Goal: Task Accomplishment & Management: Manage account settings

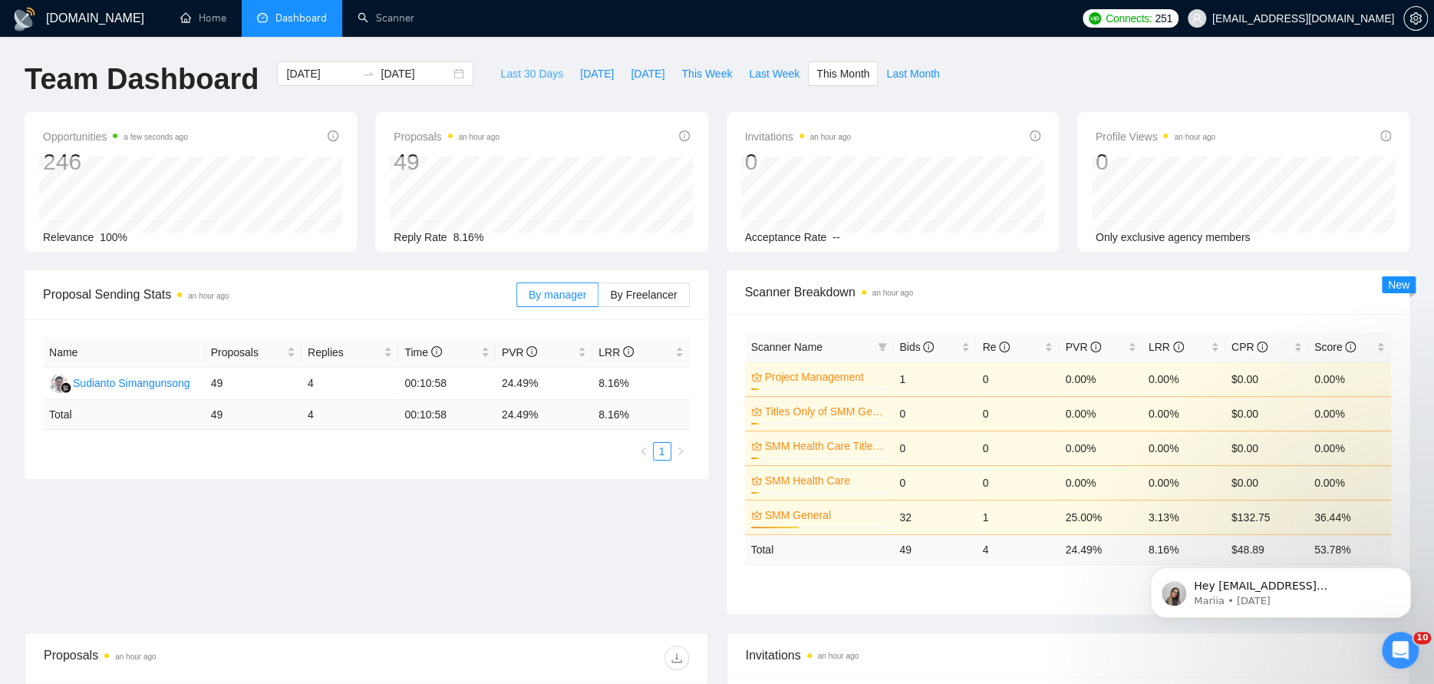
click at [520, 71] on span "Last 30 Days" at bounding box center [531, 73] width 63 height 17
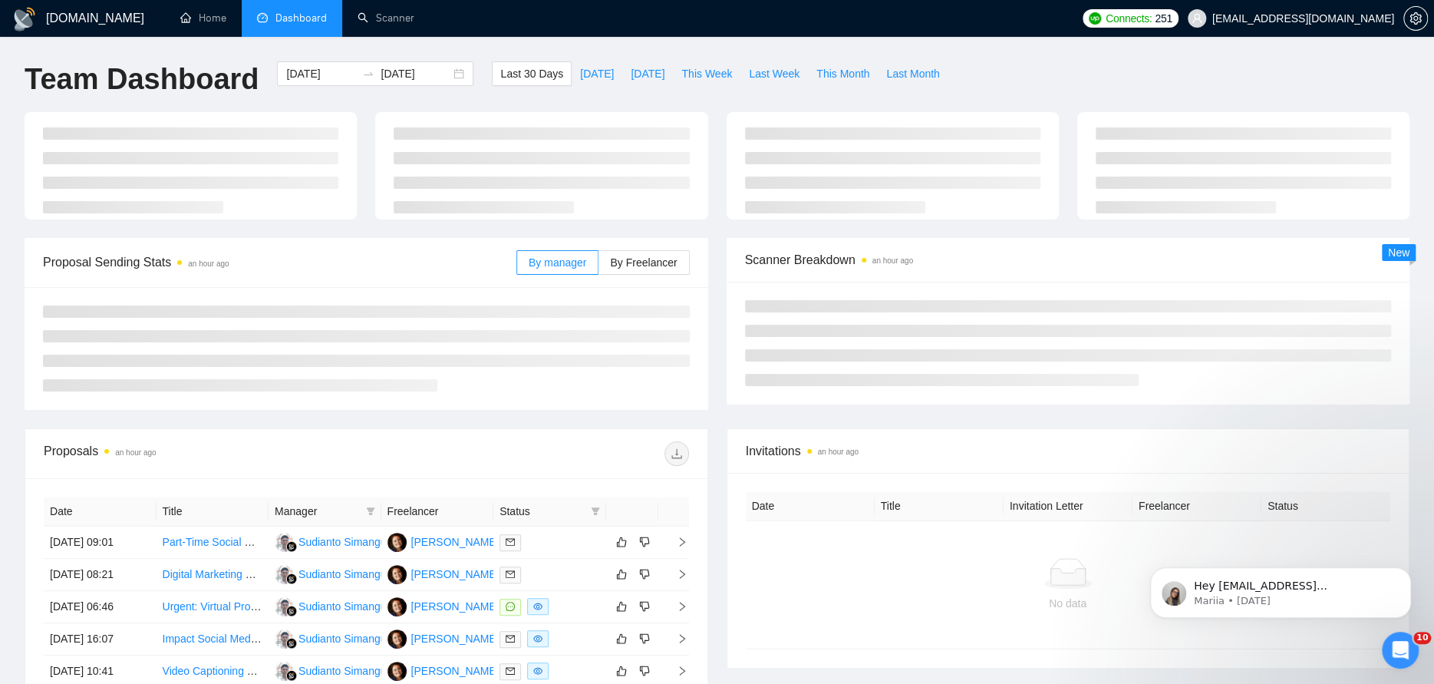
type input "[DATE]"
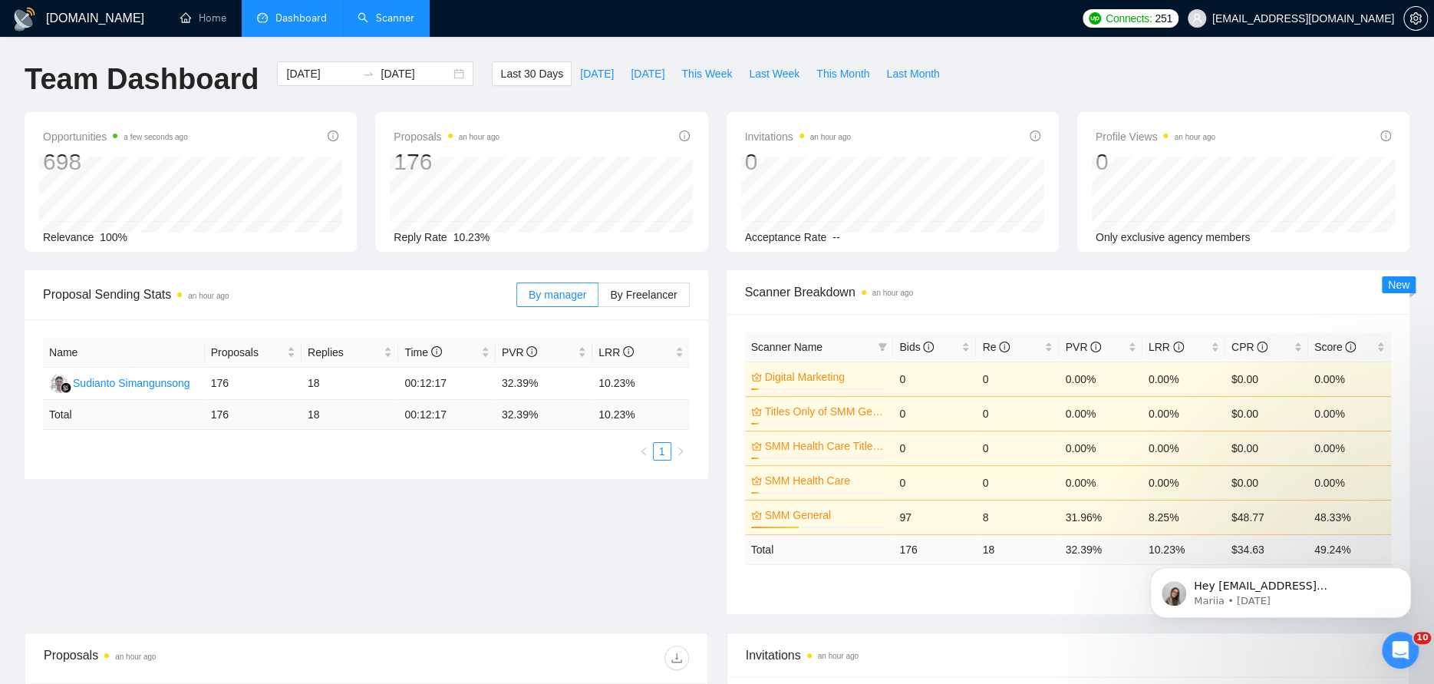
click at [392, 23] on link "Scanner" at bounding box center [386, 18] width 57 height 13
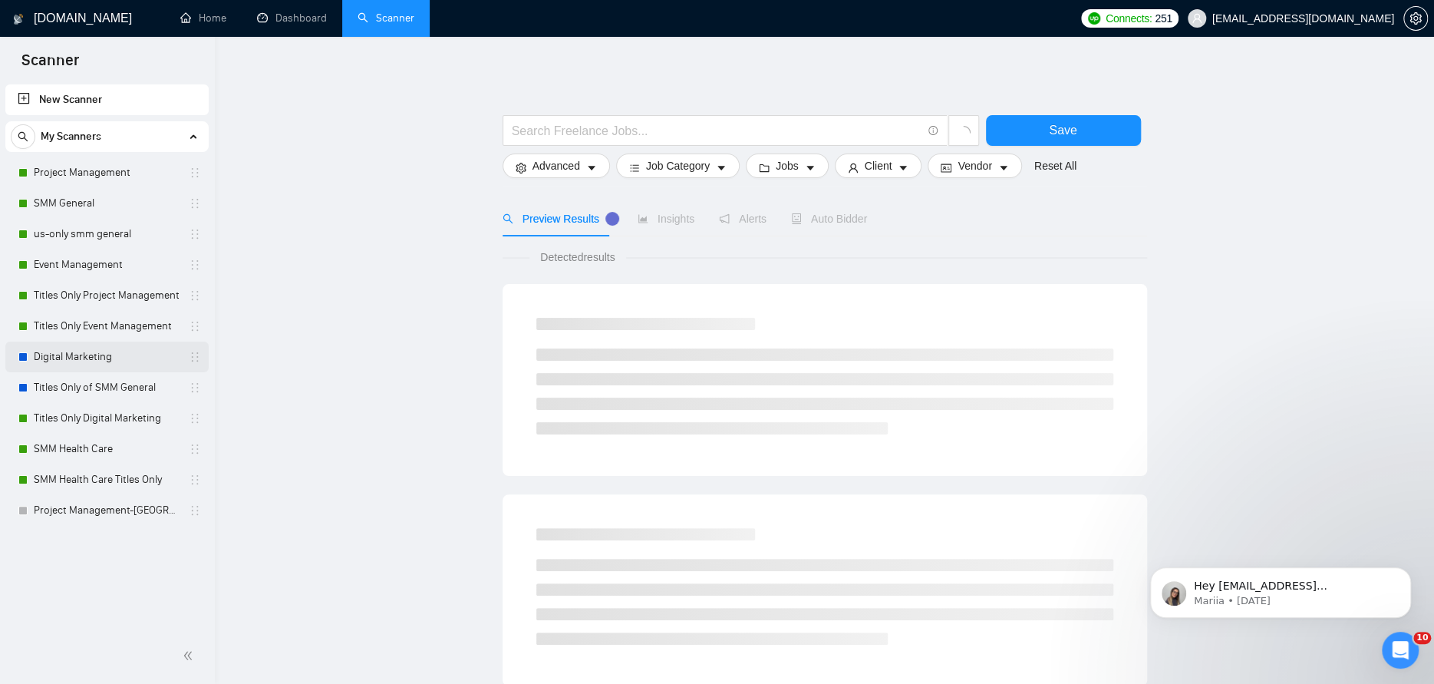
click at [78, 355] on link "Digital Marketing" at bounding box center [107, 356] width 146 height 31
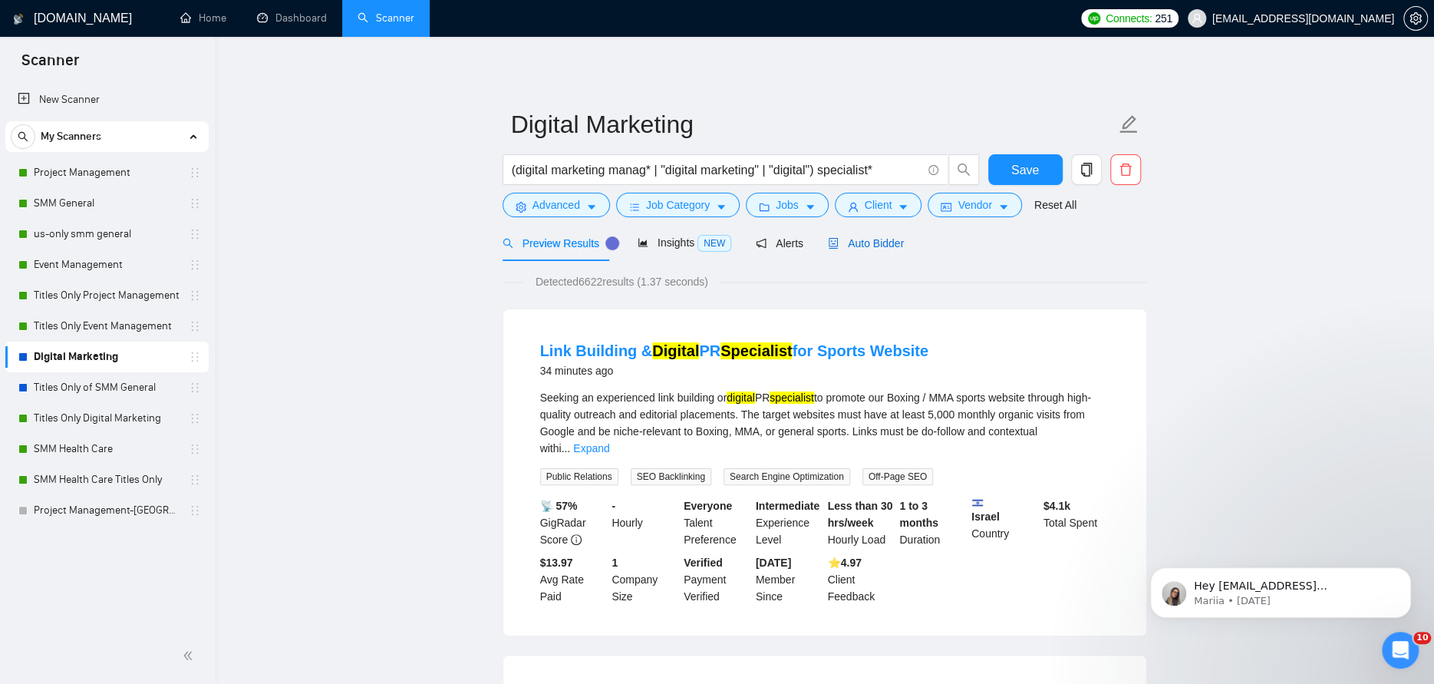
click at [854, 244] on span "Auto Bidder" at bounding box center [866, 243] width 76 height 12
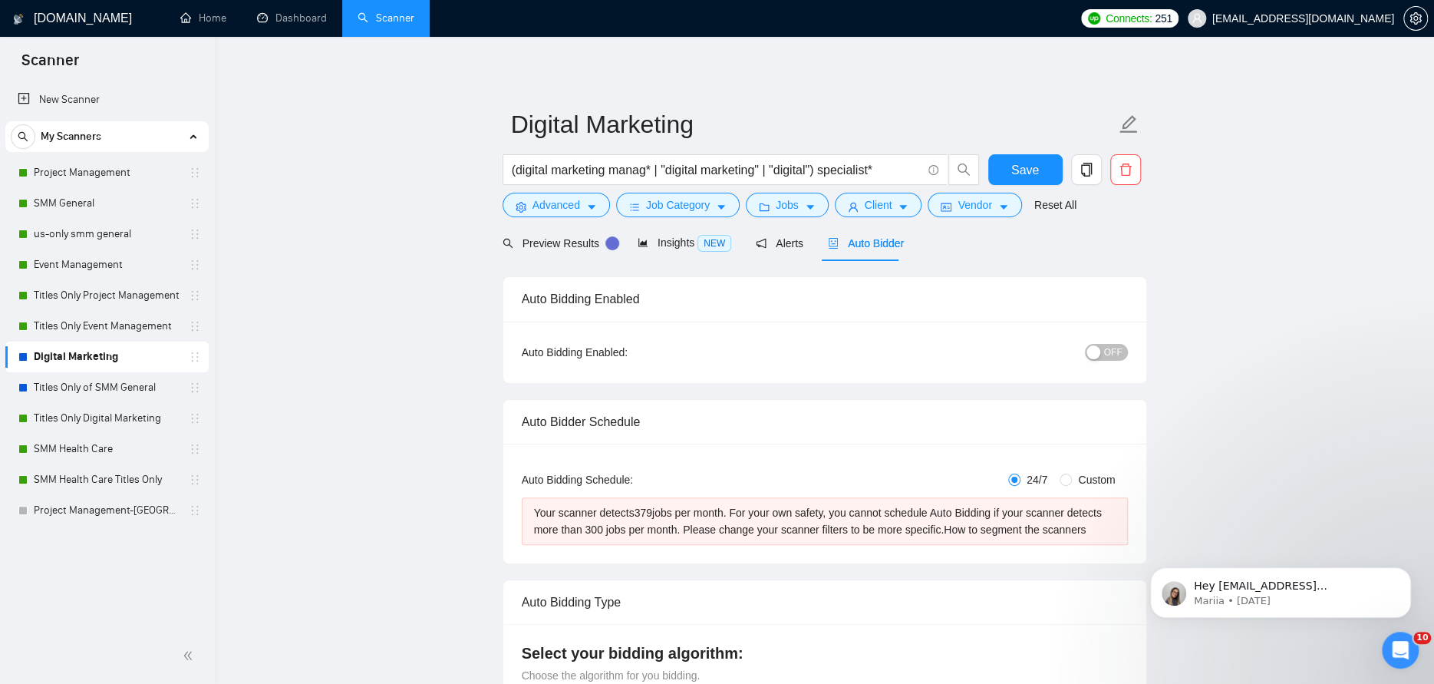
radio input "false"
radio input "true"
checkbox input "true"
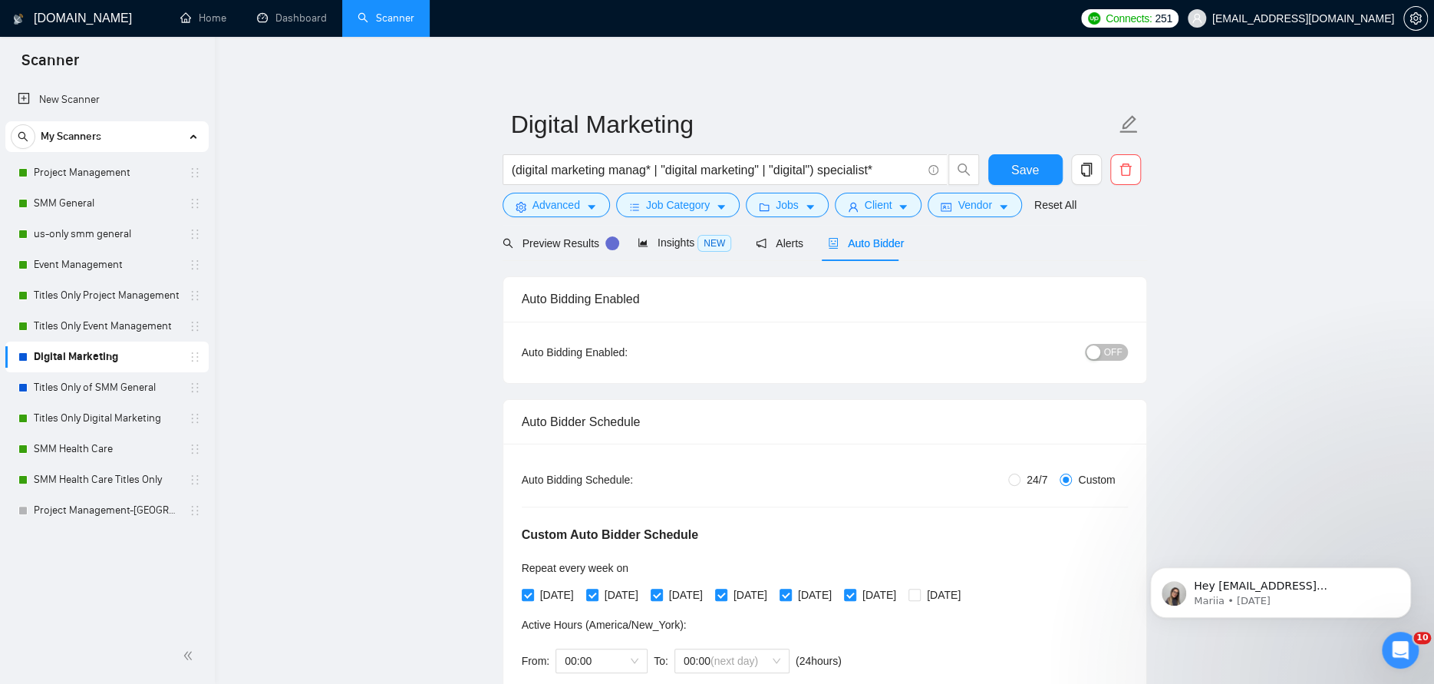
click at [1116, 351] on span "OFF" at bounding box center [1113, 352] width 18 height 17
click at [1031, 170] on span "Save" at bounding box center [1025, 169] width 28 height 19
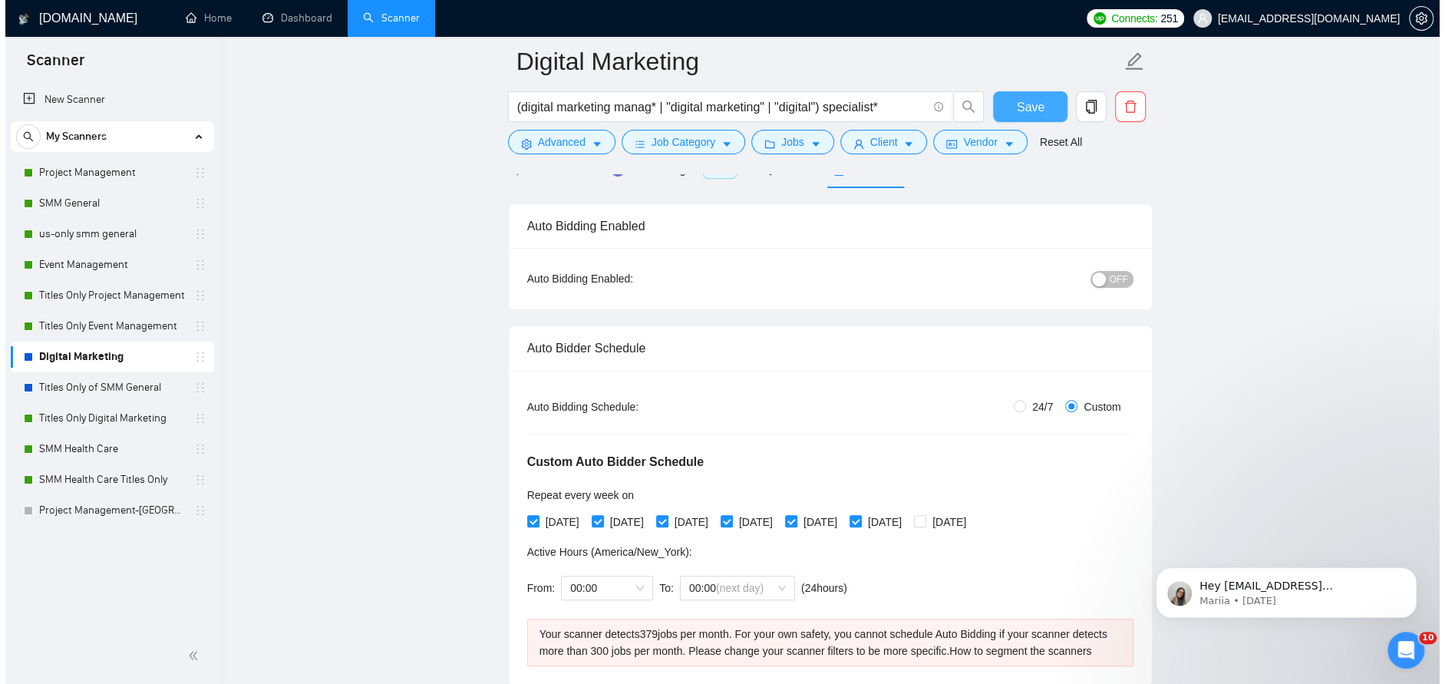
scroll to position [77, 0]
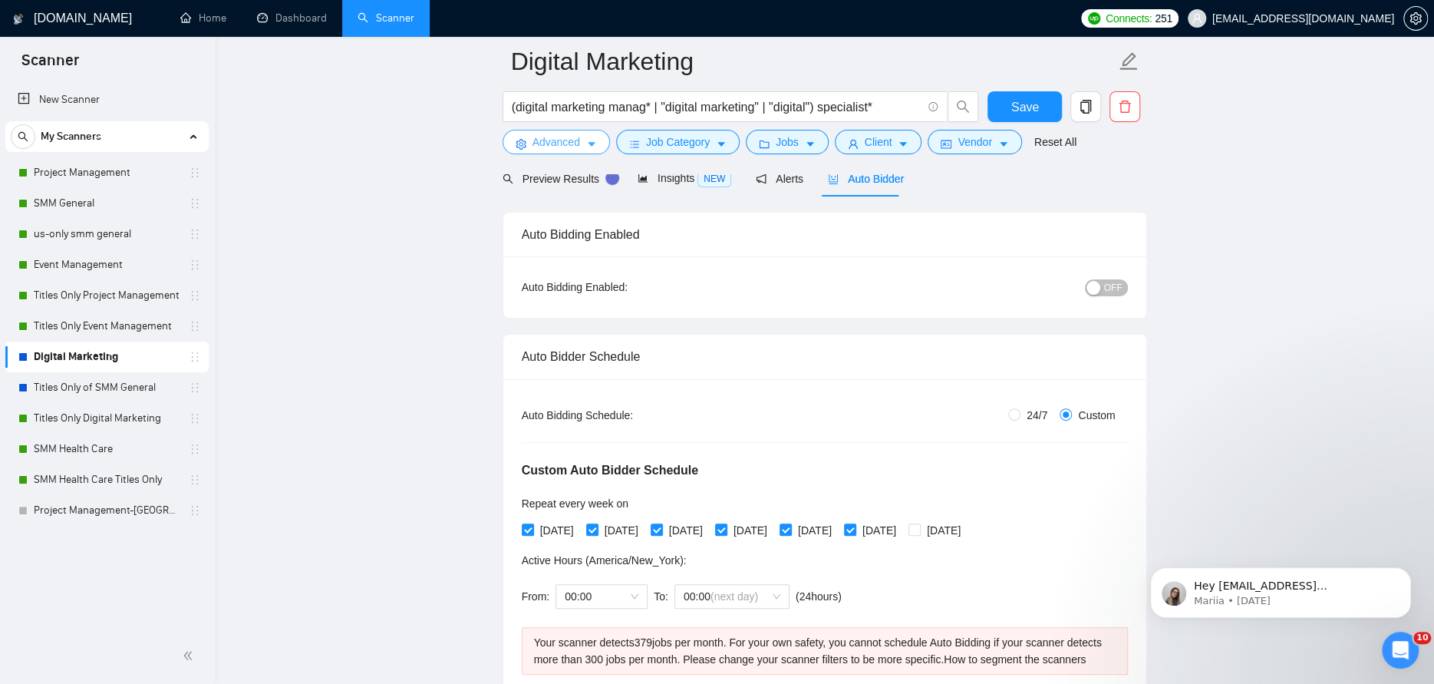
click at [580, 147] on button "Advanced" at bounding box center [556, 142] width 107 height 25
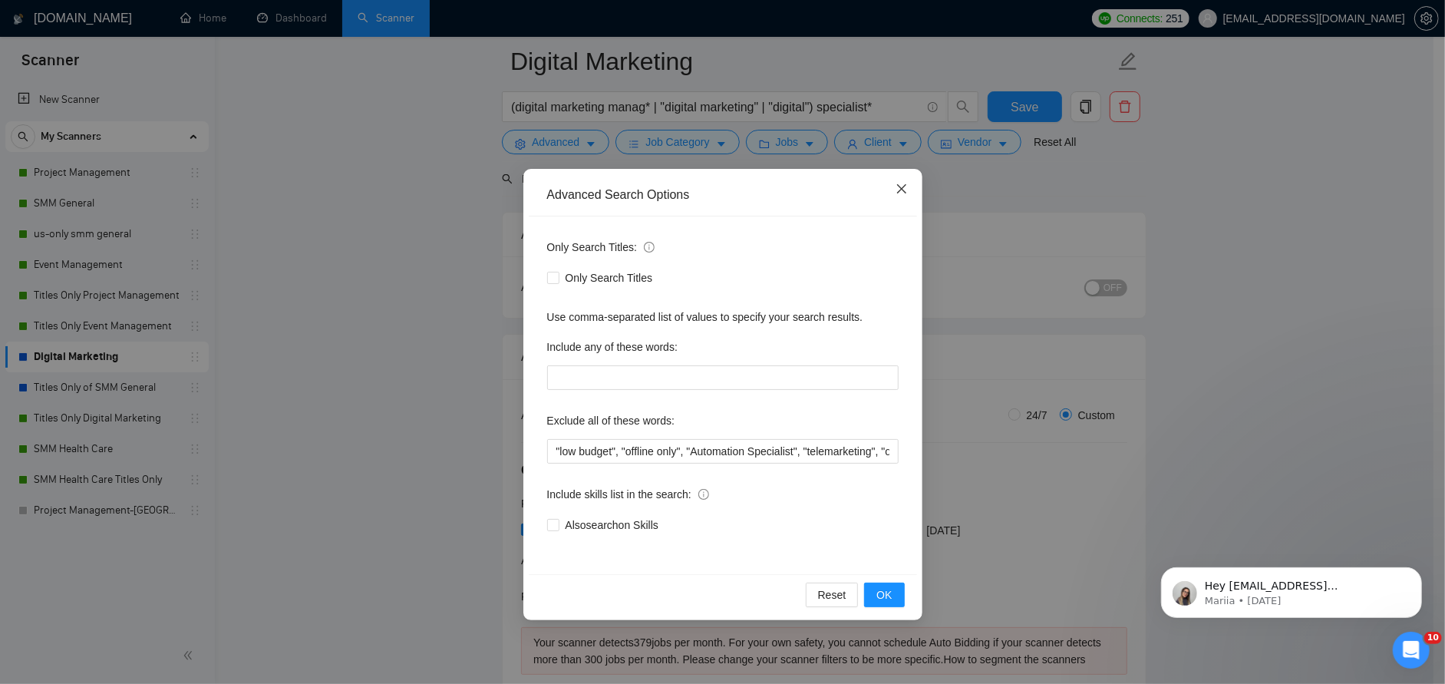
click at [906, 185] on icon "close" at bounding box center [902, 189] width 12 height 12
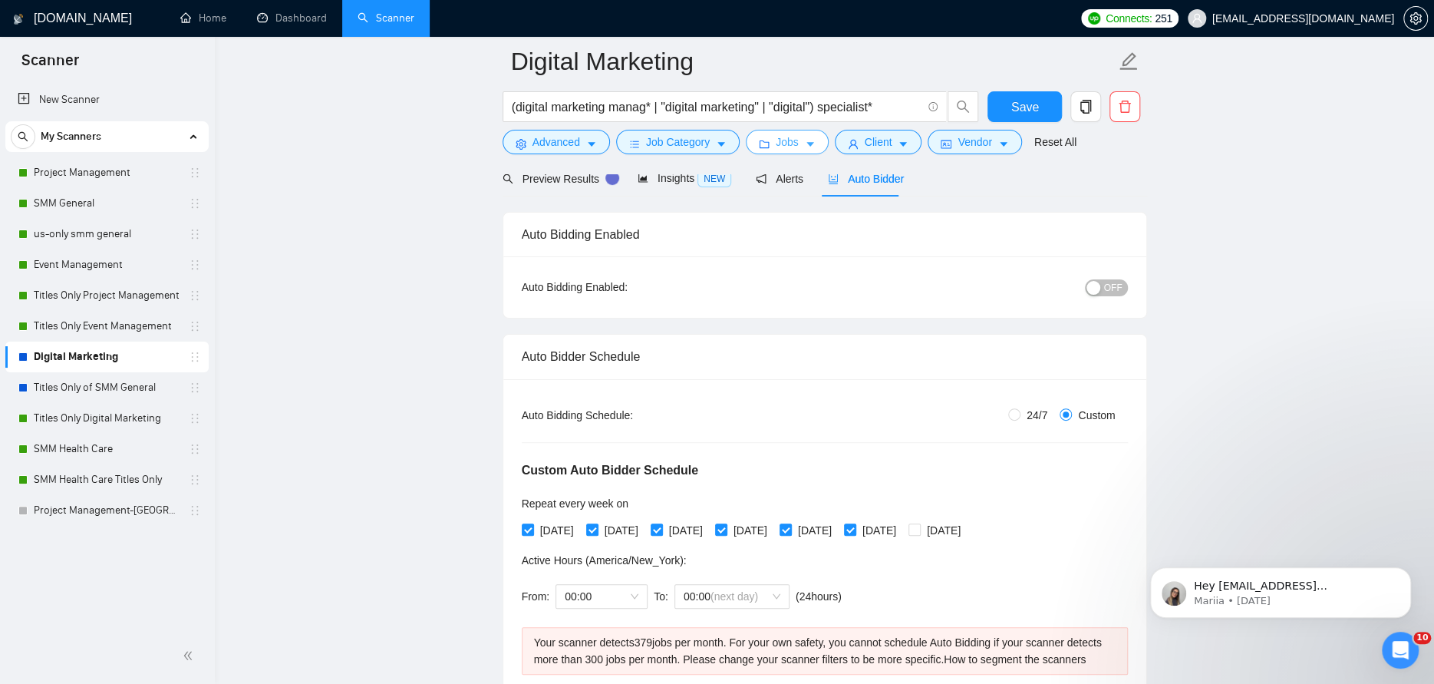
click at [763, 145] on icon "folder" at bounding box center [764, 144] width 11 height 11
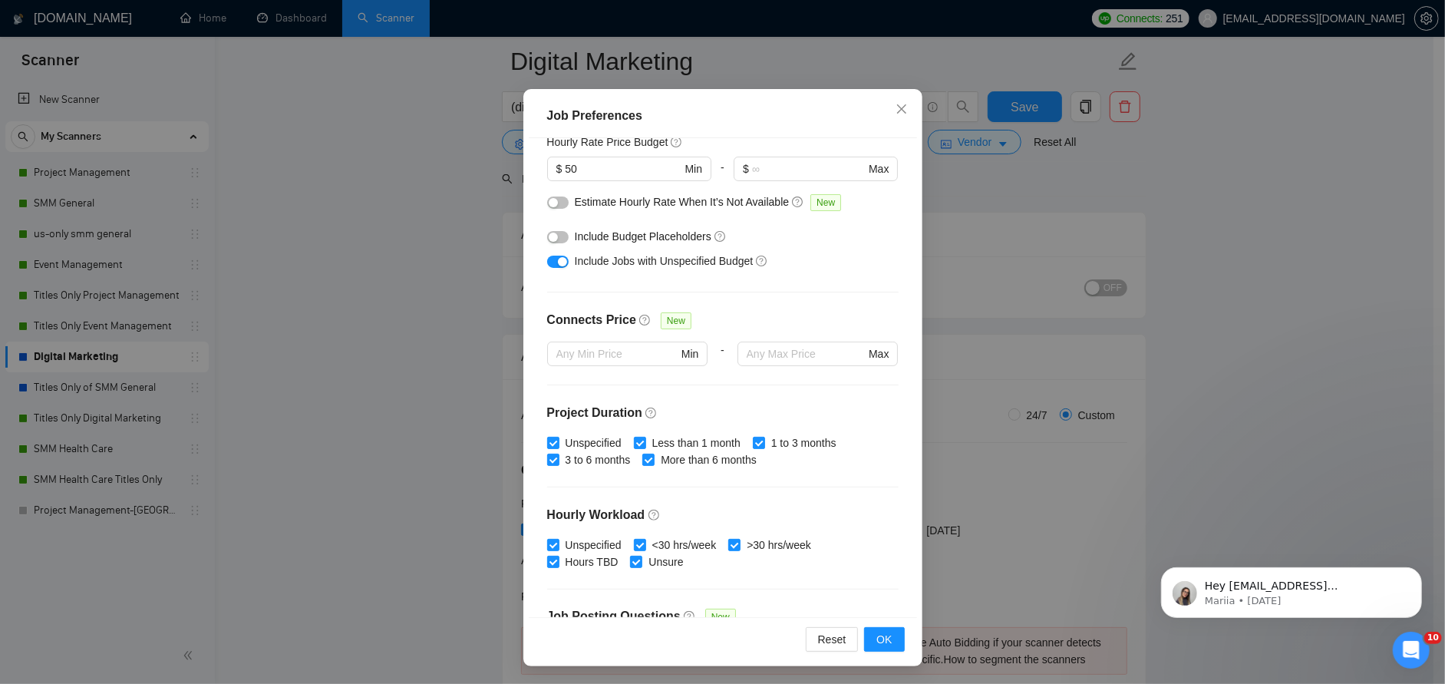
scroll to position [155, 0]
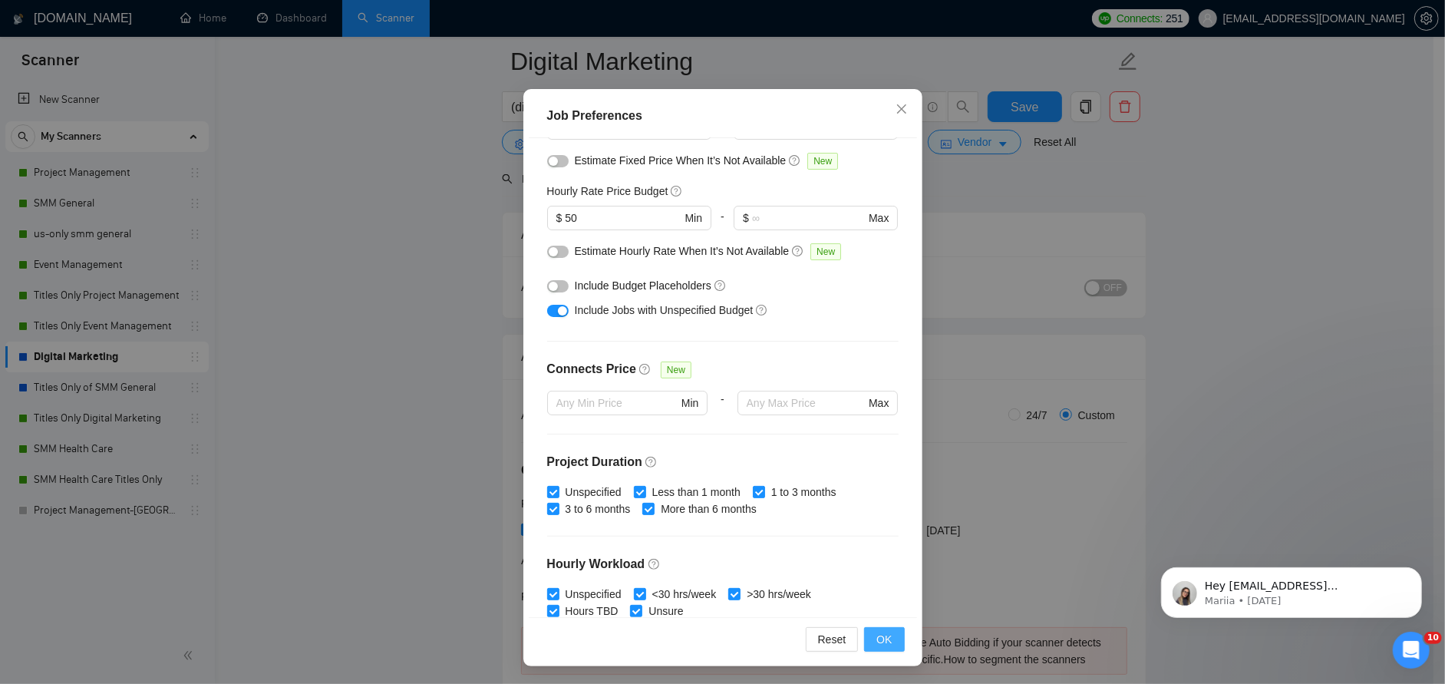
click at [876, 637] on span "OK" at bounding box center [883, 639] width 15 height 17
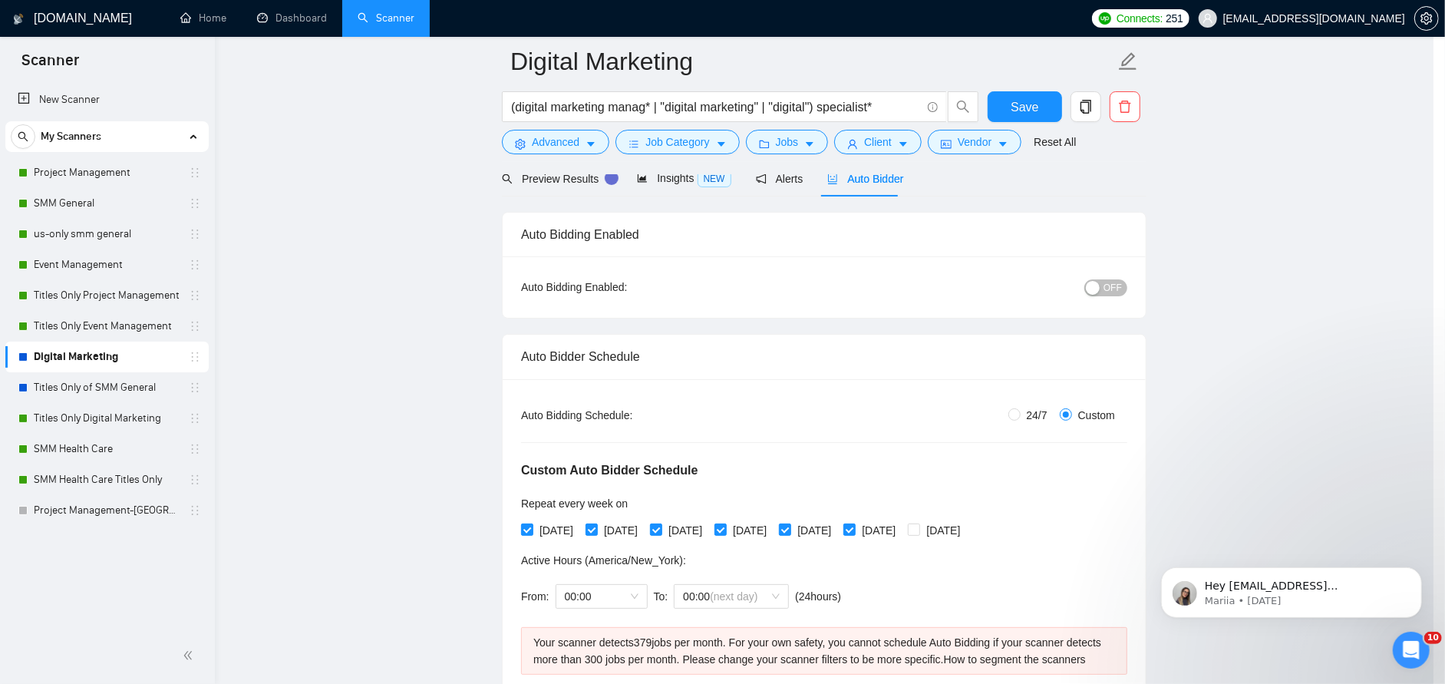
scroll to position [3, 0]
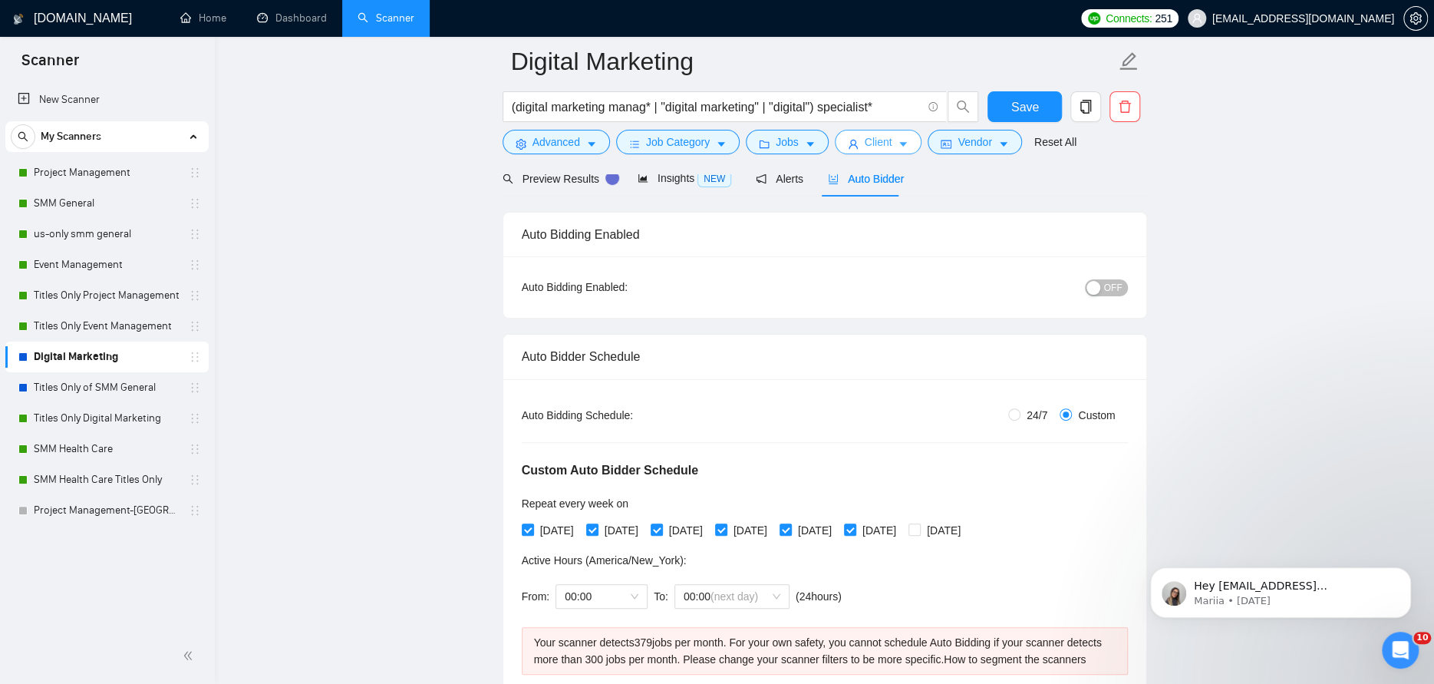
click at [867, 143] on span "Client" at bounding box center [879, 142] width 28 height 17
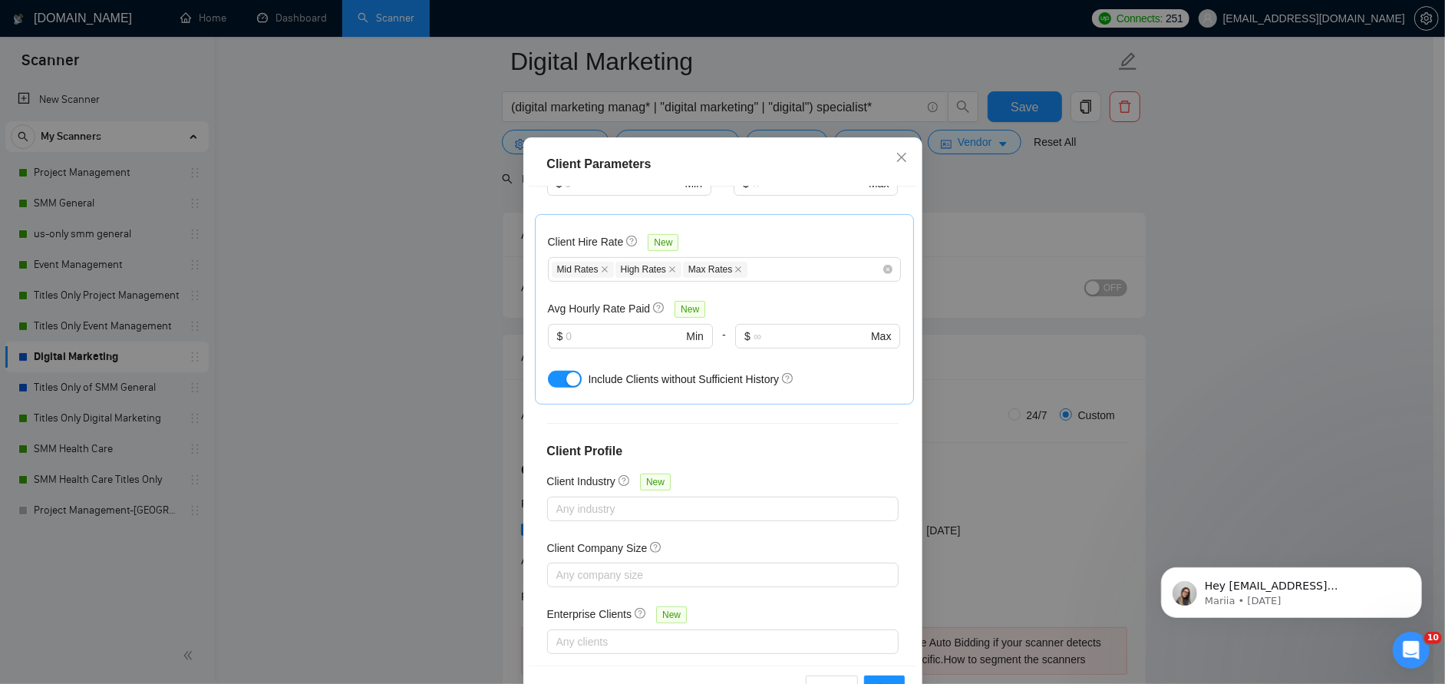
scroll to position [77, 0]
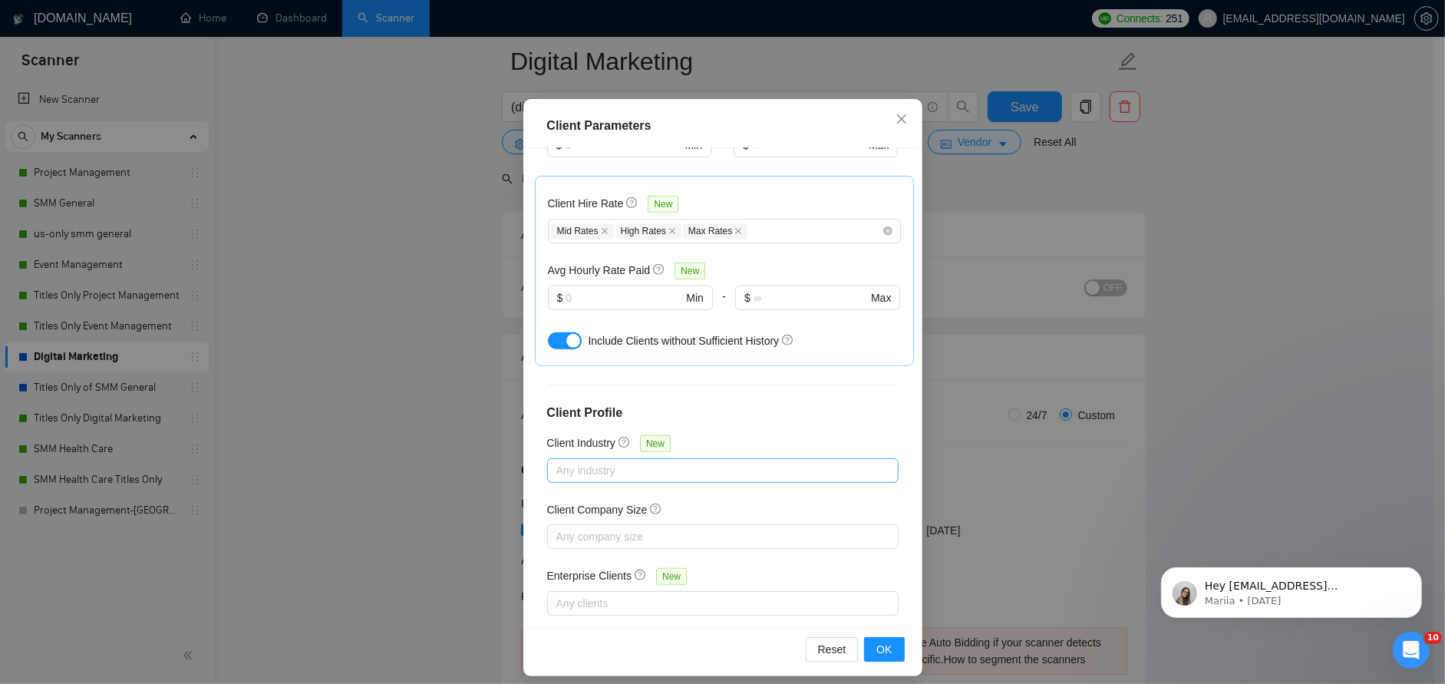
click at [555, 461] on div at bounding box center [715, 470] width 328 height 18
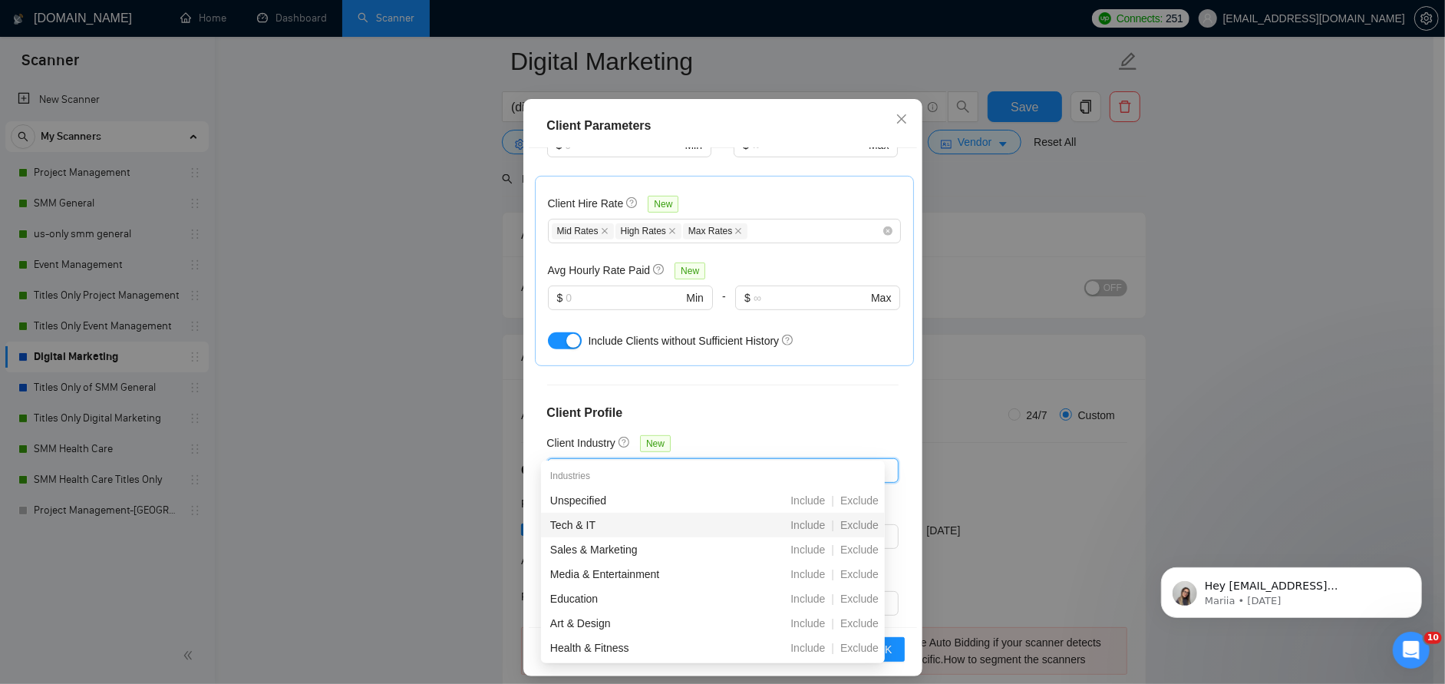
click at [579, 520] on div "Tech & IT" at bounding box center [633, 524] width 167 height 17
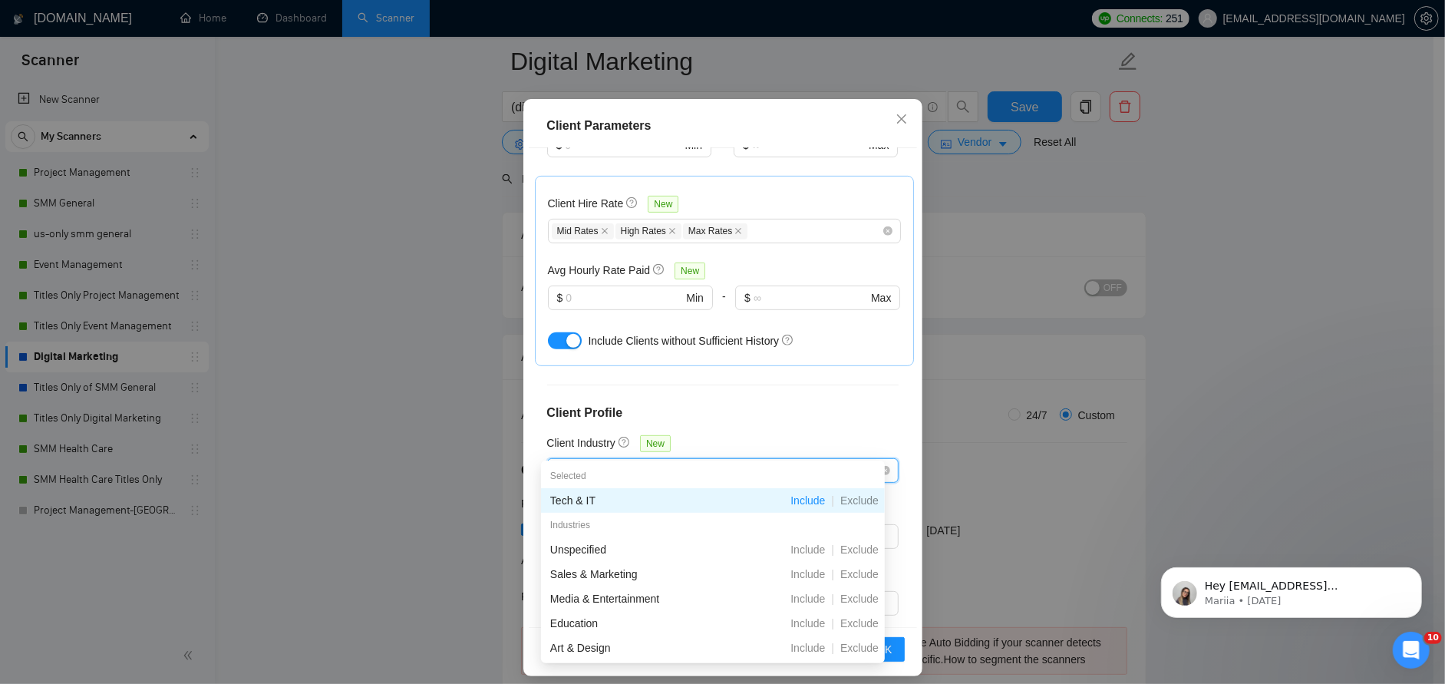
click at [632, 460] on div "Tech & IT" at bounding box center [715, 471] width 328 height 22
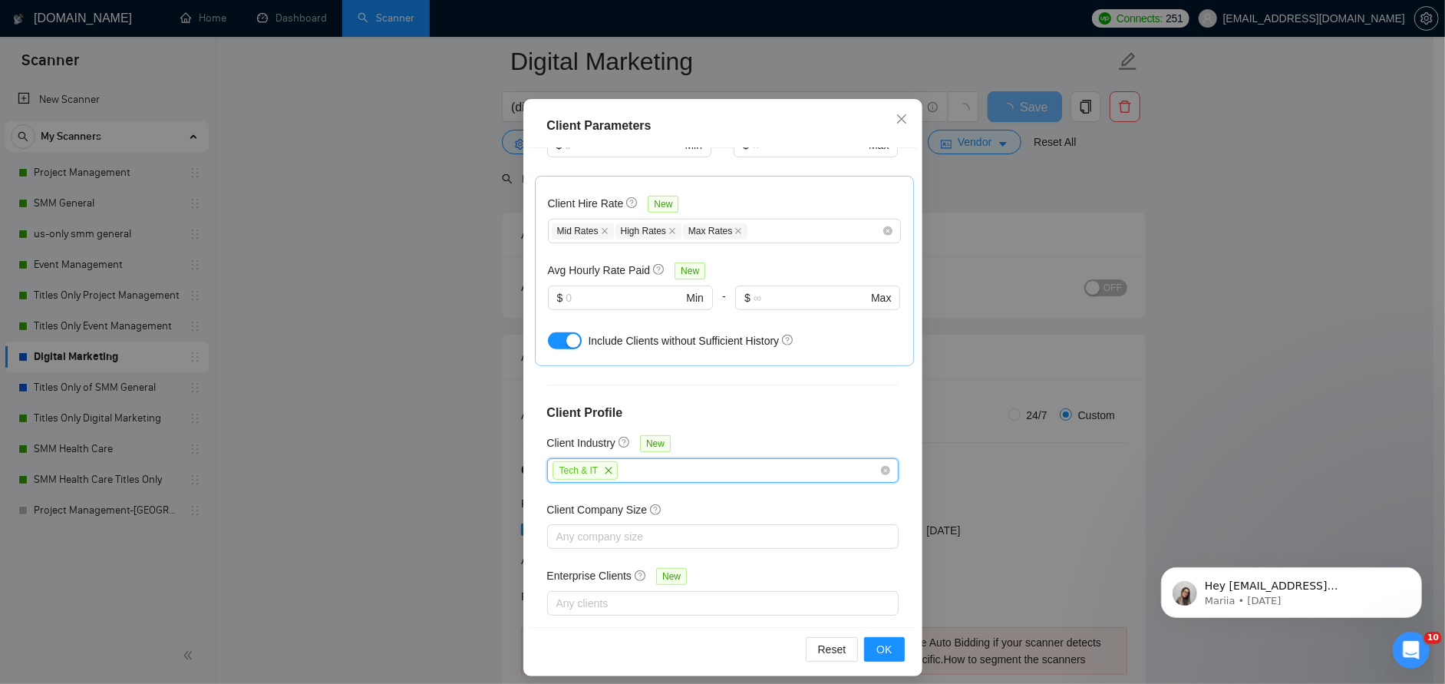
click at [632, 460] on div "Tech & IT" at bounding box center [715, 471] width 328 height 22
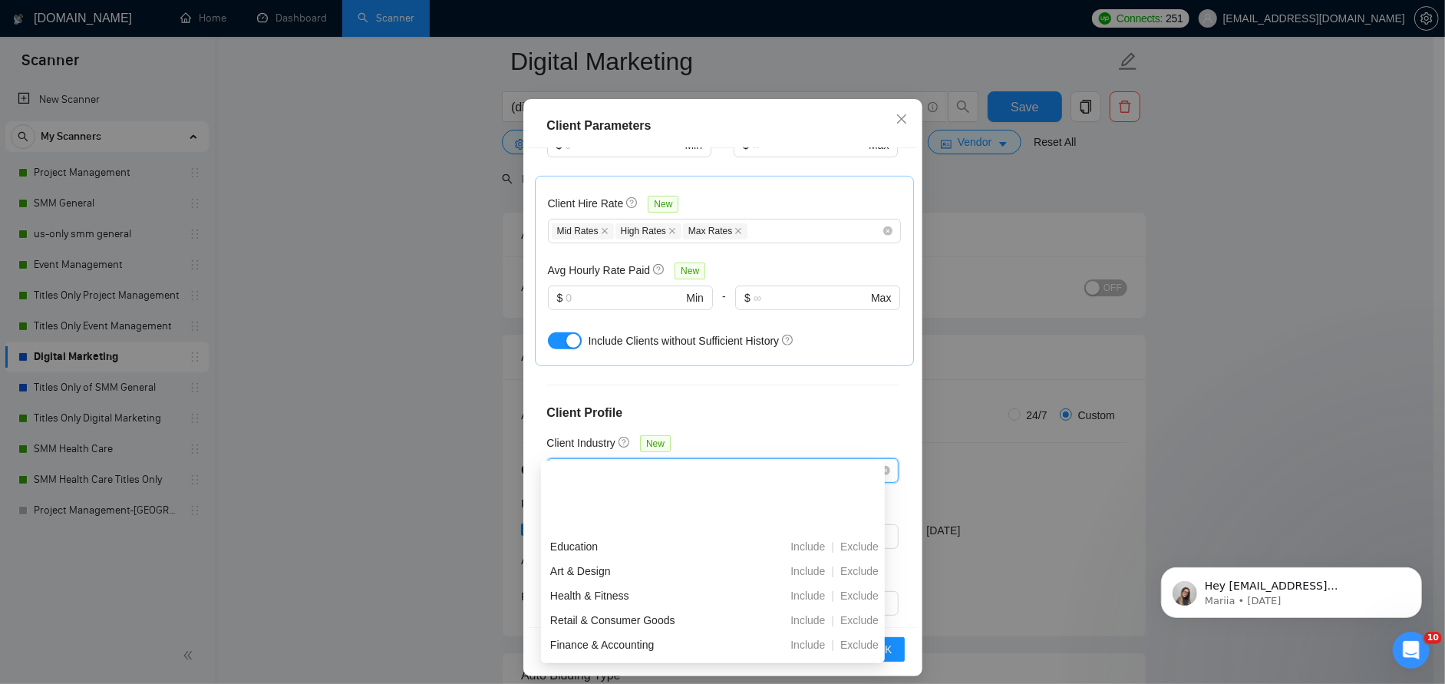
scroll to position [153, 0]
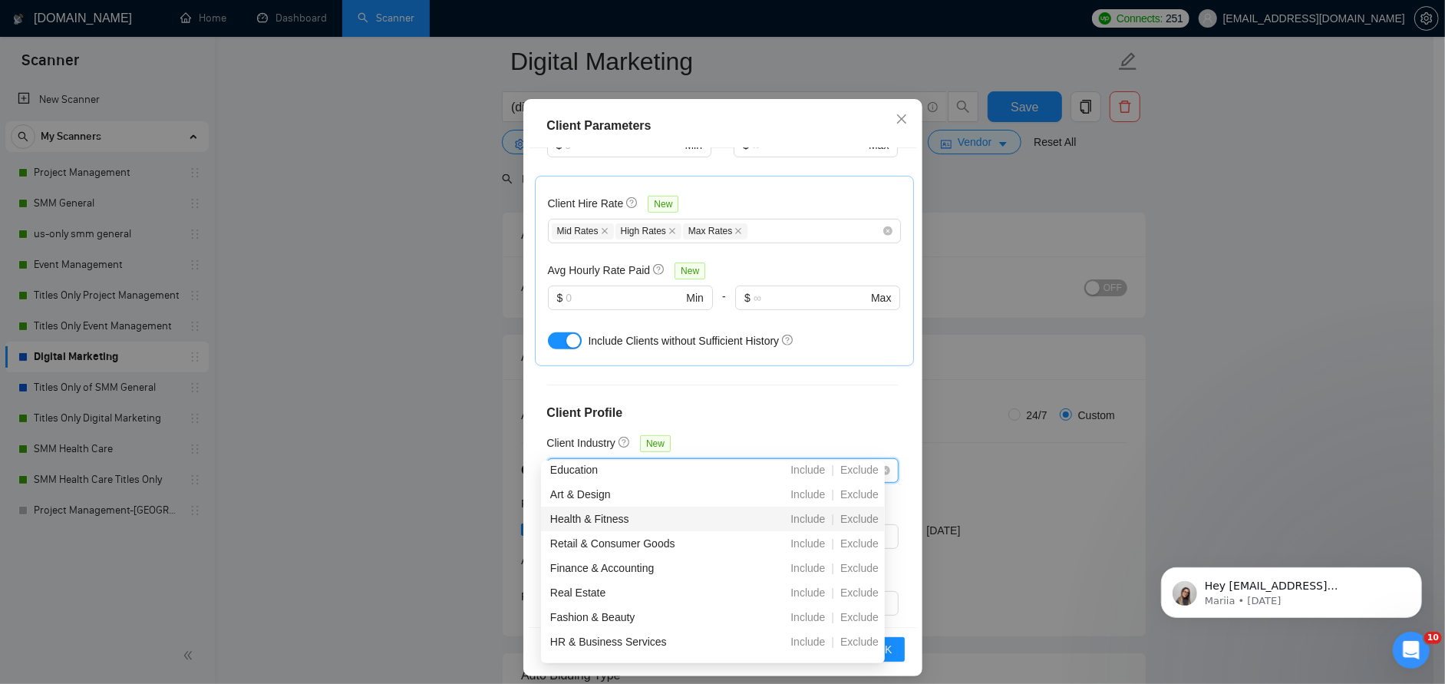
click at [628, 514] on div "Health & Fitness" at bounding box center [633, 518] width 167 height 17
click at [731, 460] on div "Tech & IT Health & Fitness" at bounding box center [715, 471] width 328 height 22
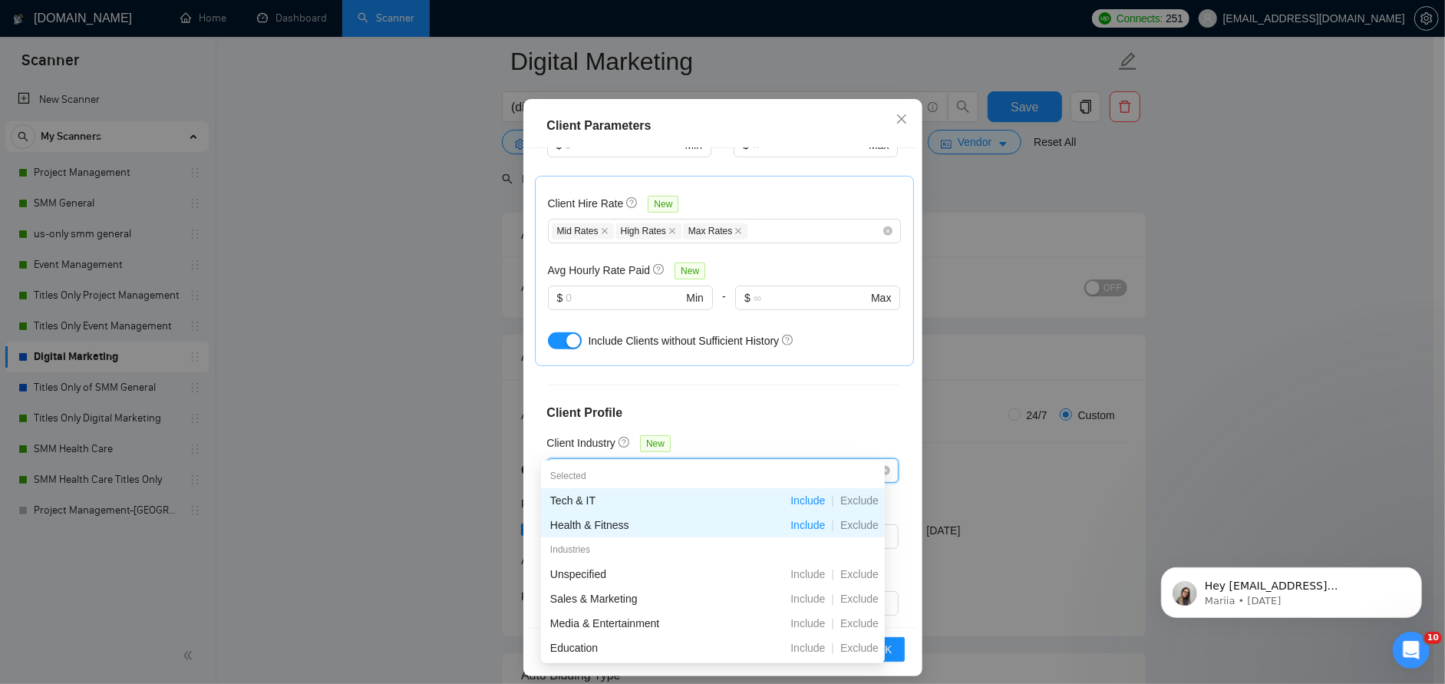
scroll to position [77, 0]
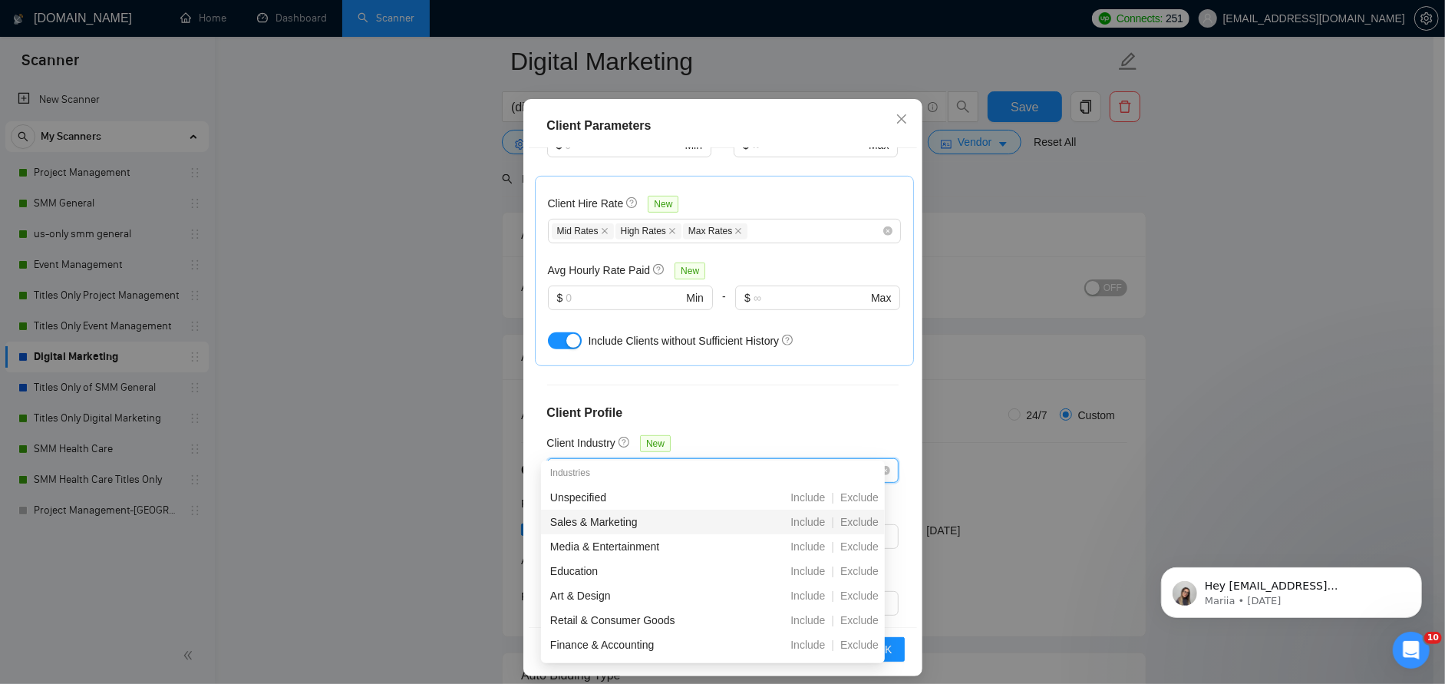
click at [655, 520] on div "Sales & Marketing" at bounding box center [633, 521] width 167 height 17
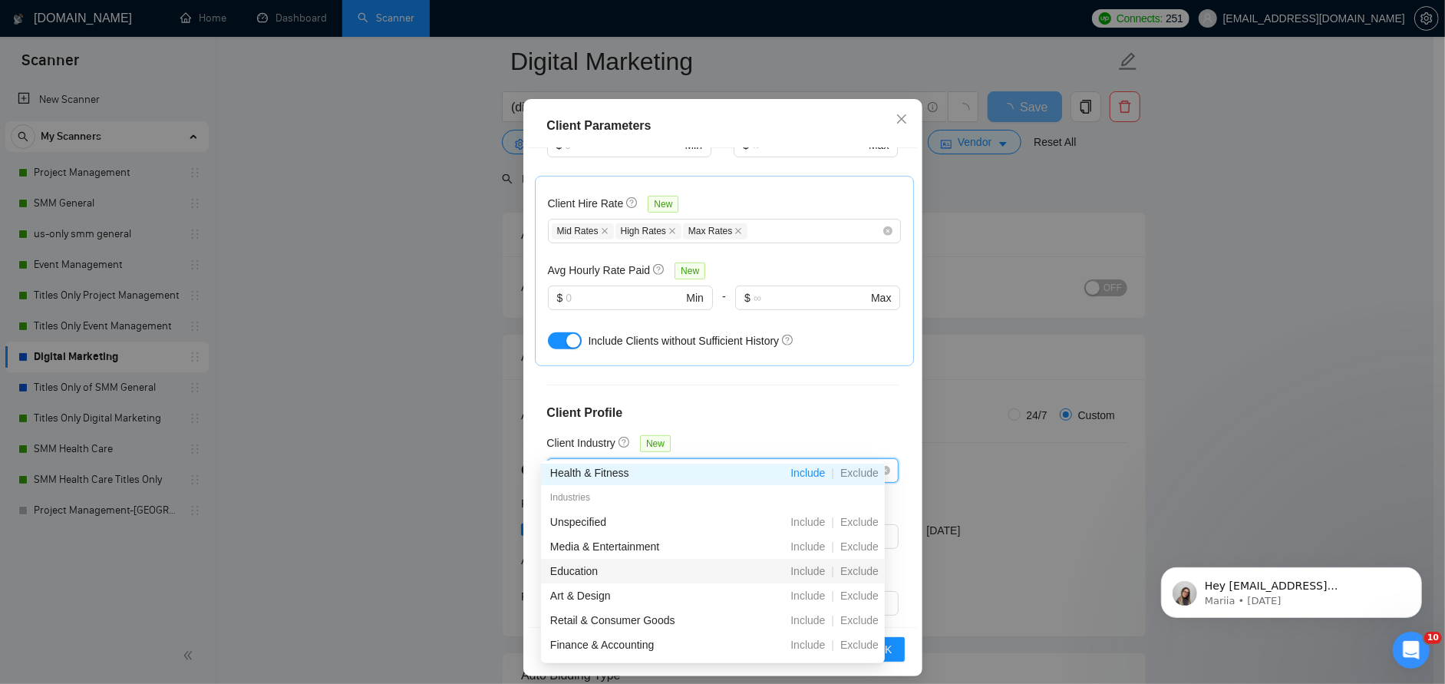
scroll to position [153, 0]
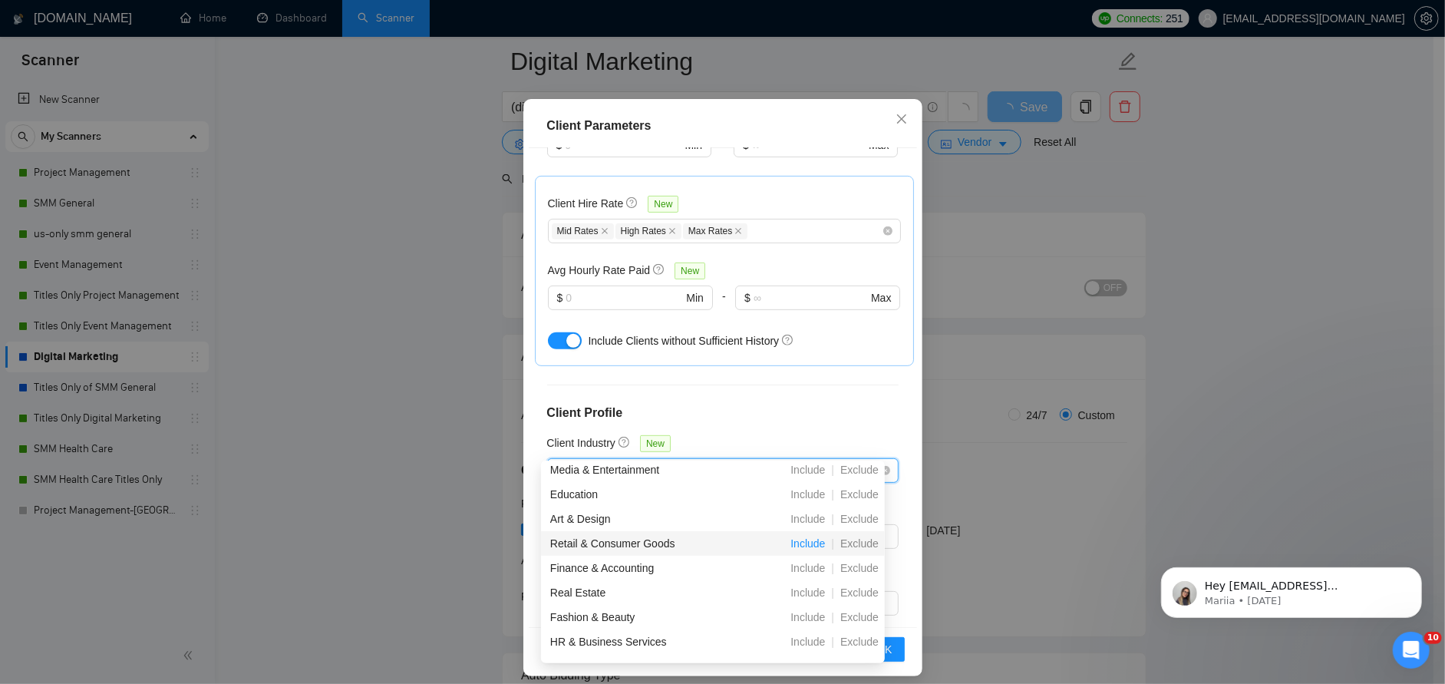
drag, startPoint x: 798, startPoint y: 539, endPoint x: 744, endPoint y: 531, distance: 55.1
click at [798, 539] on span "Include" at bounding box center [807, 543] width 47 height 12
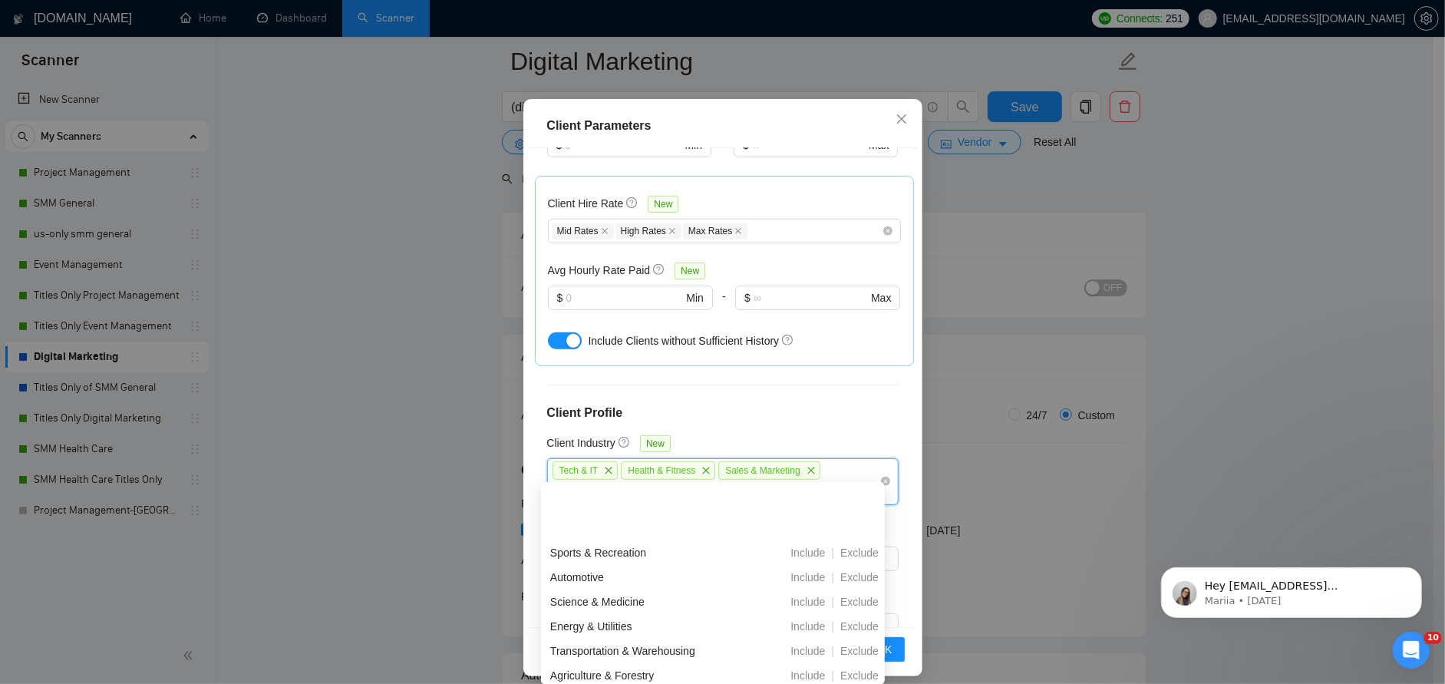
scroll to position [411, 0]
click at [813, 501] on span "Include" at bounding box center [807, 503] width 47 height 12
click at [803, 597] on span "Include" at bounding box center [807, 601] width 47 height 12
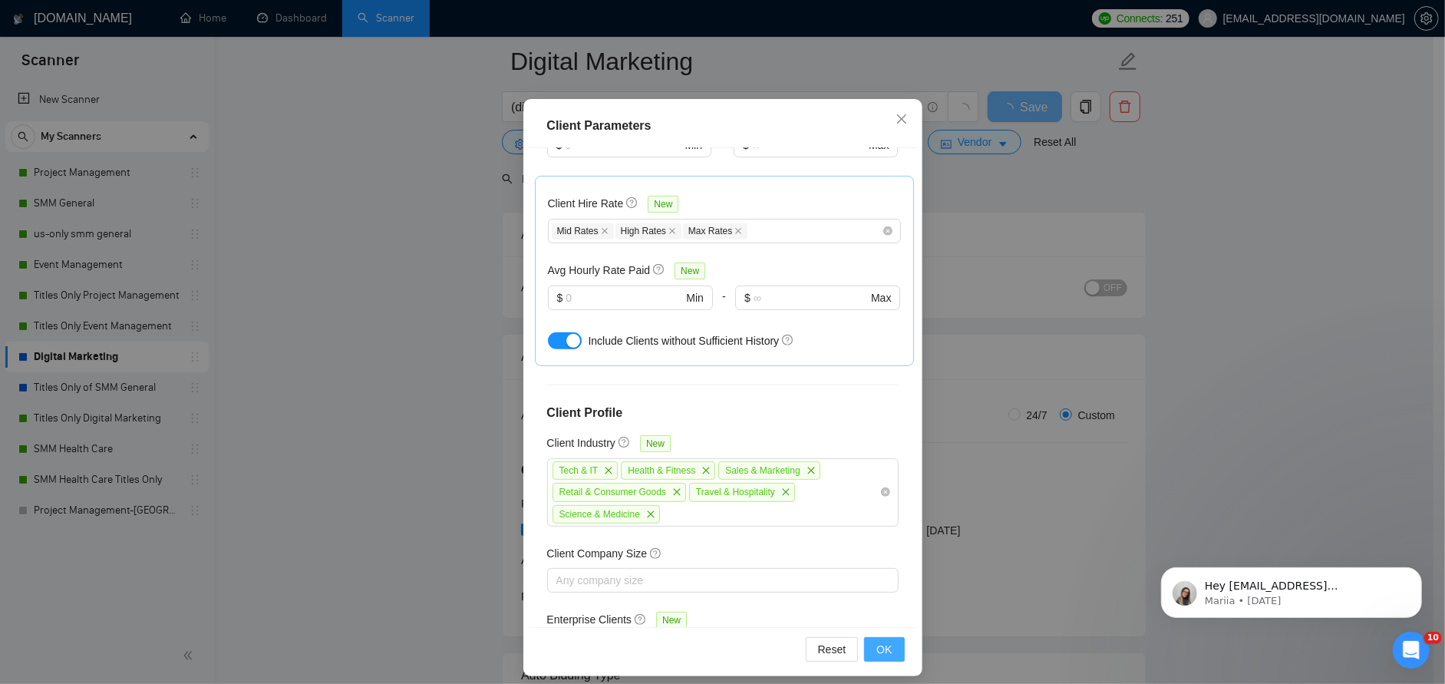
click at [876, 641] on span "OK" at bounding box center [883, 649] width 15 height 17
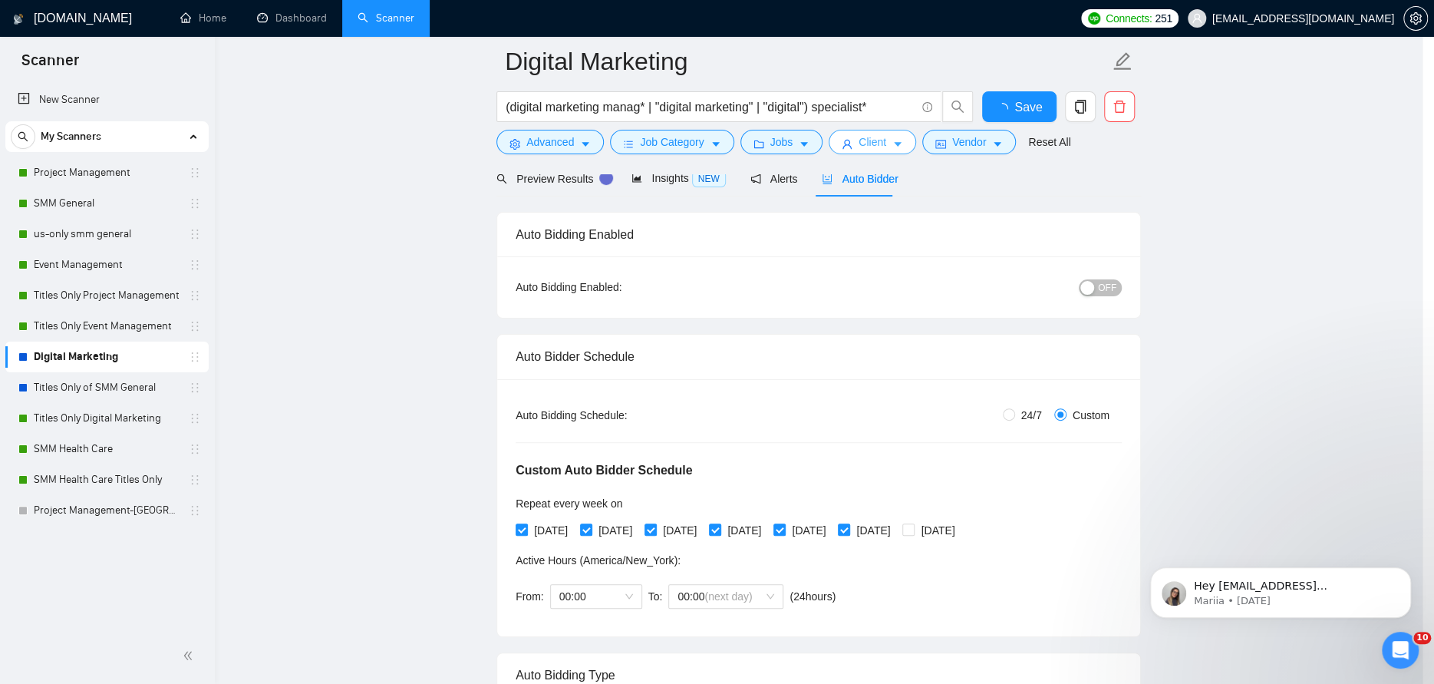
scroll to position [0, 0]
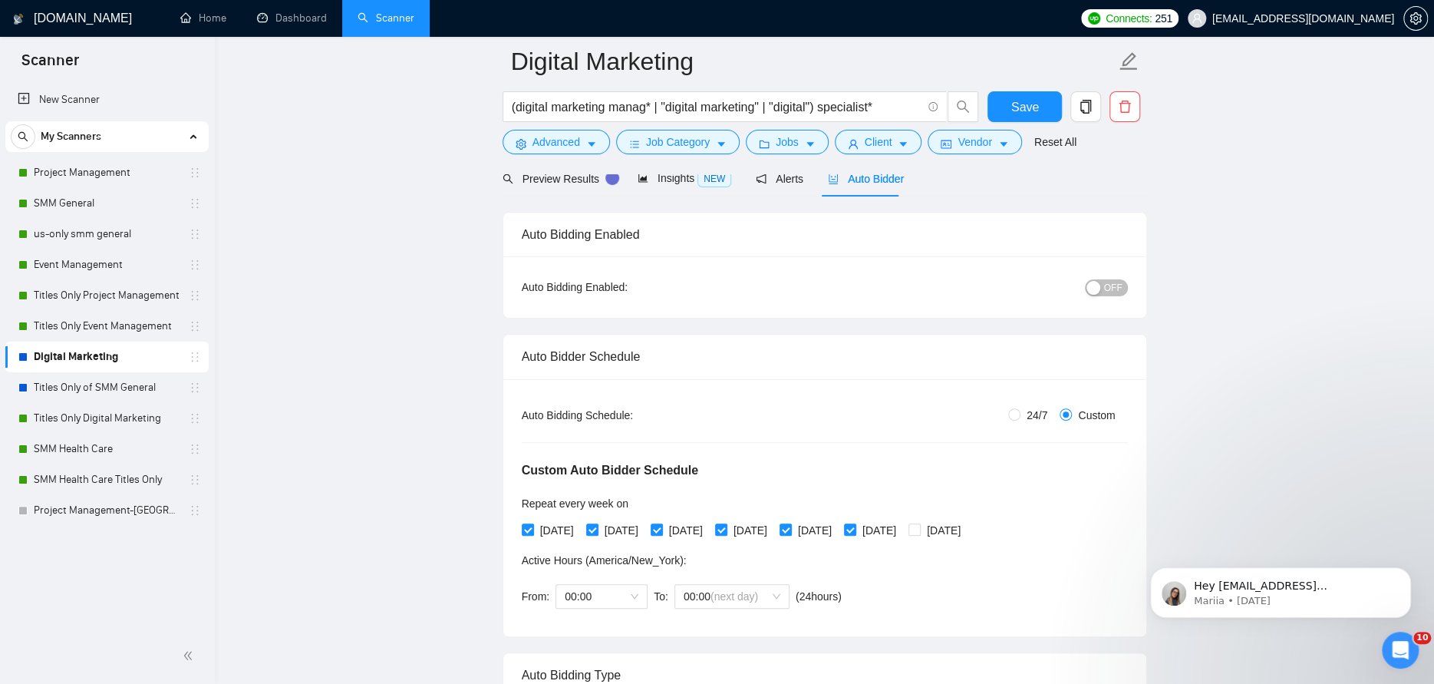
click at [1096, 292] on div "button" at bounding box center [1094, 288] width 14 height 14
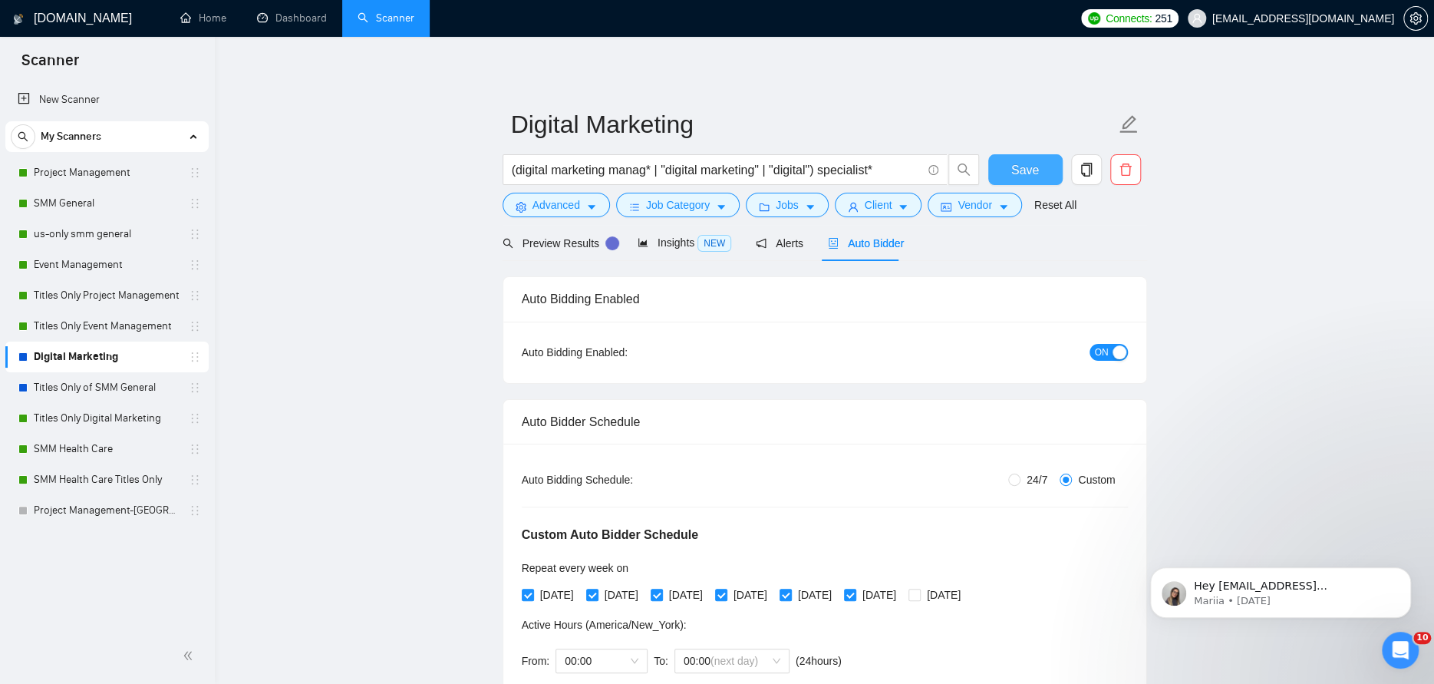
click at [1035, 169] on span "Save" at bounding box center [1025, 169] width 28 height 19
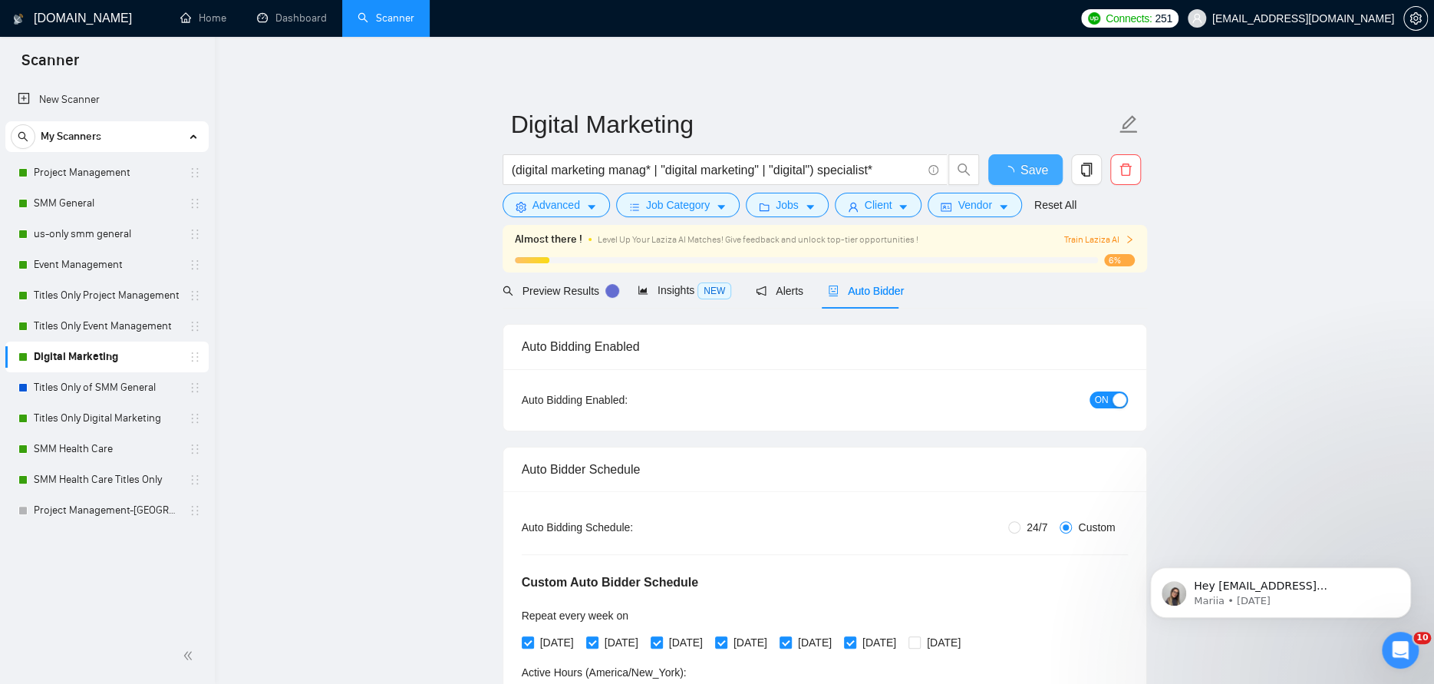
checkbox input "true"
